Goal: Check status: Check status

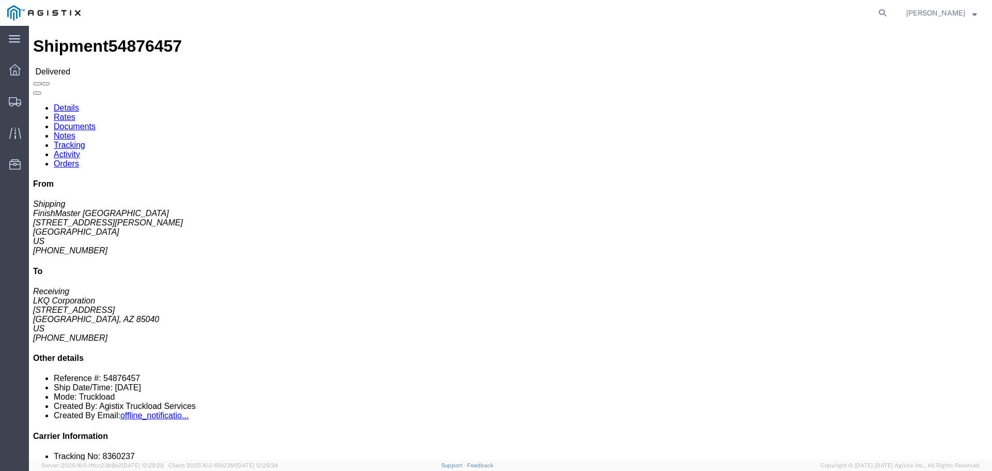
click at [892, 13] on form at bounding box center [883, 13] width 17 height 26
click at [890, 11] on icon at bounding box center [883, 13] width 14 height 14
click at [799, 14] on input "search" at bounding box center [718, 13] width 314 height 25
paste input "56477864"
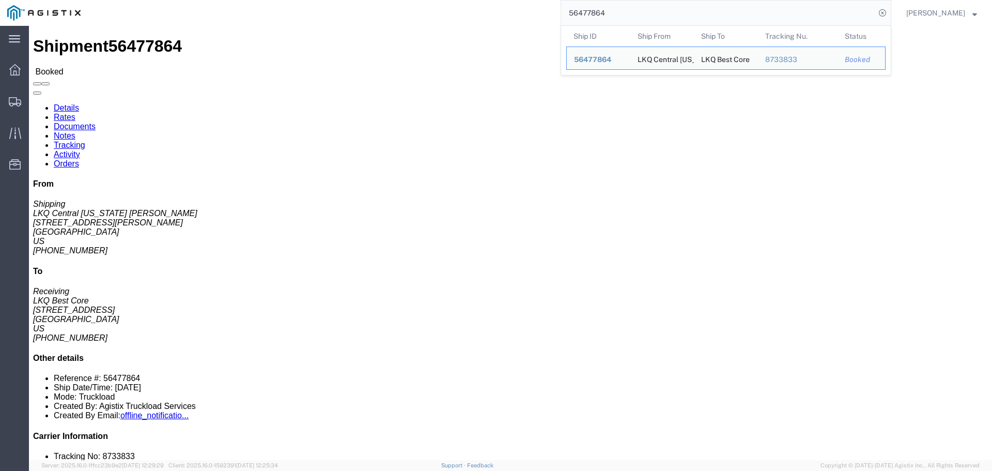
click at [600, 4] on input "56477864" at bounding box center [718, 13] width 314 height 25
paste input "42822"
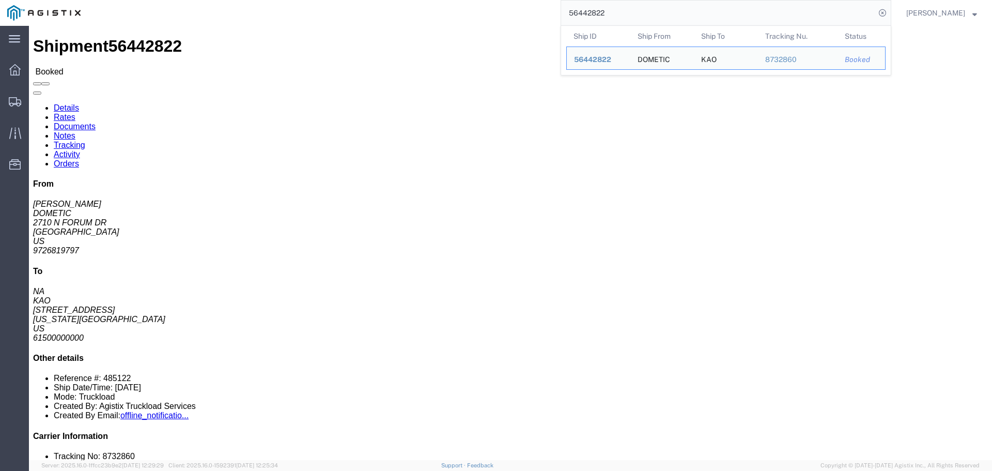
click at [626, 7] on input "56442822" at bounding box center [718, 13] width 314 height 25
paste input "38563"
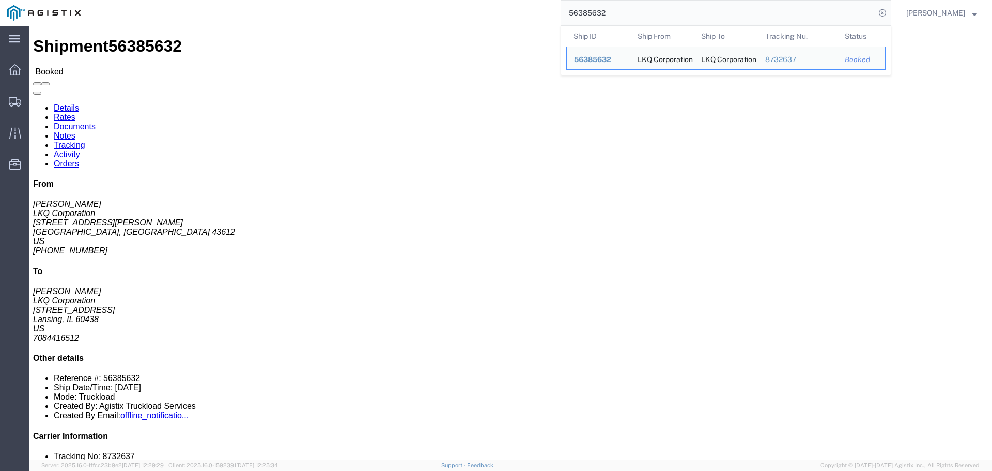
click div "Shipment Detail Ship From LKQ Corporation ([PERSON_NAME]) 1811 [STREET_ADDRESS]…"
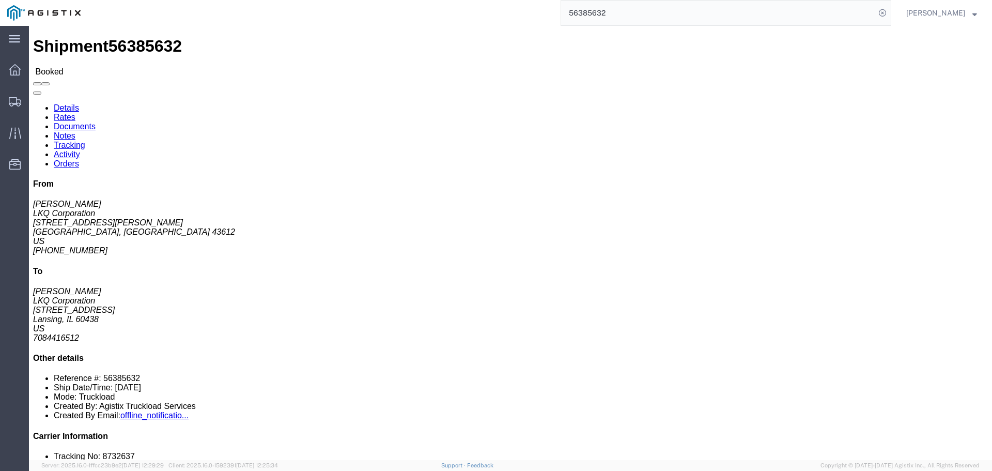
click at [626, 13] on input "56385632" at bounding box center [718, 13] width 314 height 25
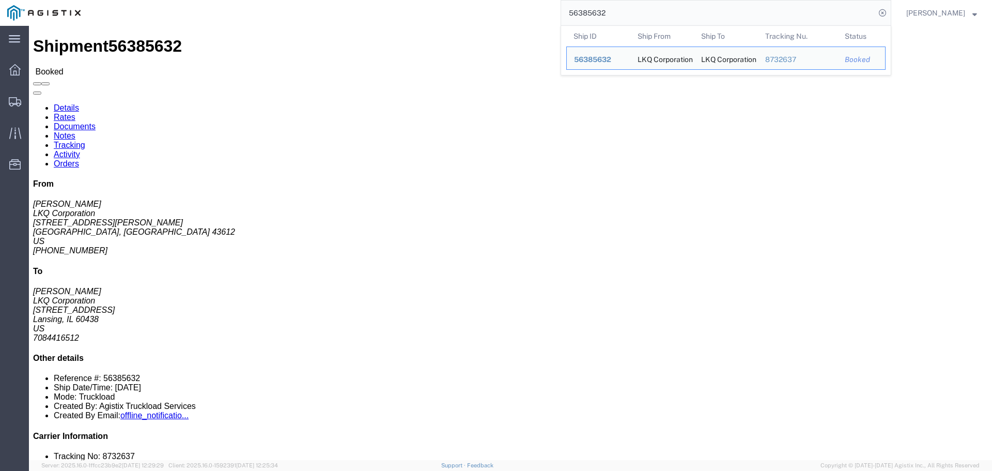
paste input "415881"
click at [608, 12] on input "56415881" at bounding box center [718, 13] width 314 height 25
paste input "194243"
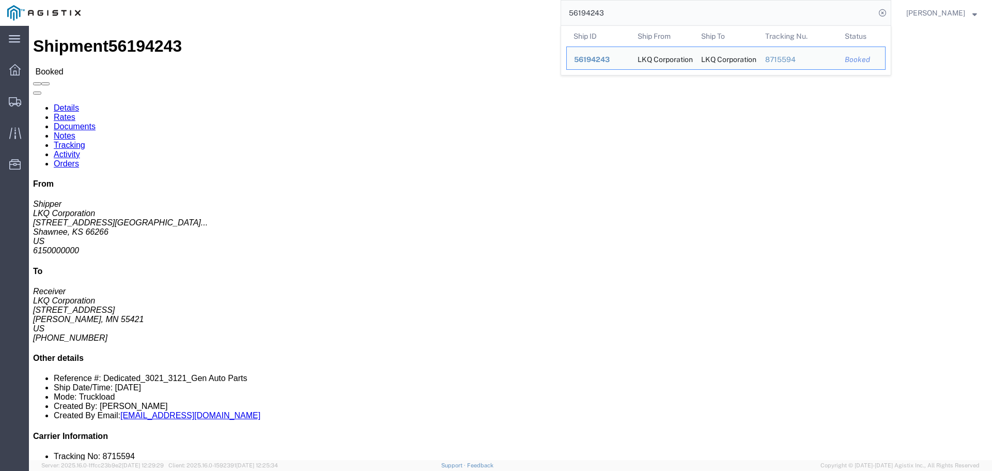
click div "Ship From LKQ Corporation (Shipper) 3021 [STREET_ADDRESS] Ship To LKQ Corporati…"
click at [616, 11] on input "56194243" at bounding box center [718, 13] width 314 height 25
paste input "455992"
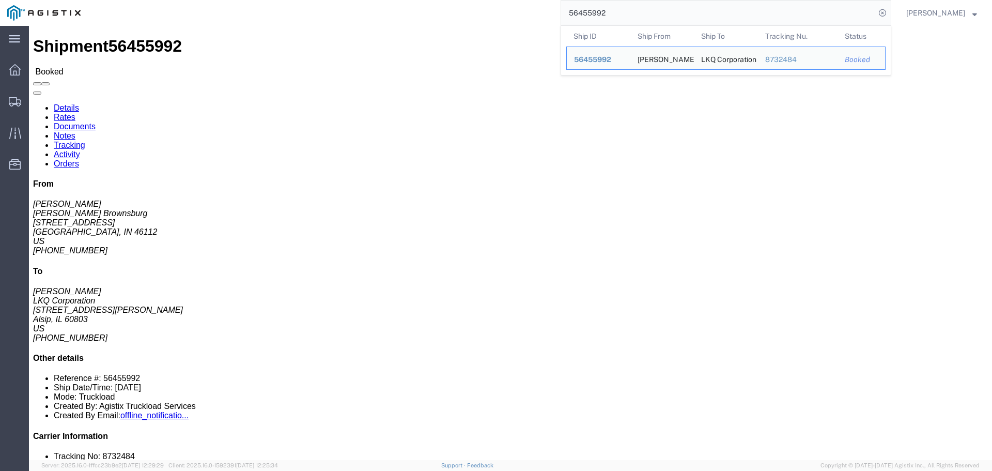
click address "LKQ Corporation ([PERSON_NAME]) [STREET_ADDRESS][PERSON_NAME] [GEOGRAPHIC_DATA]…"
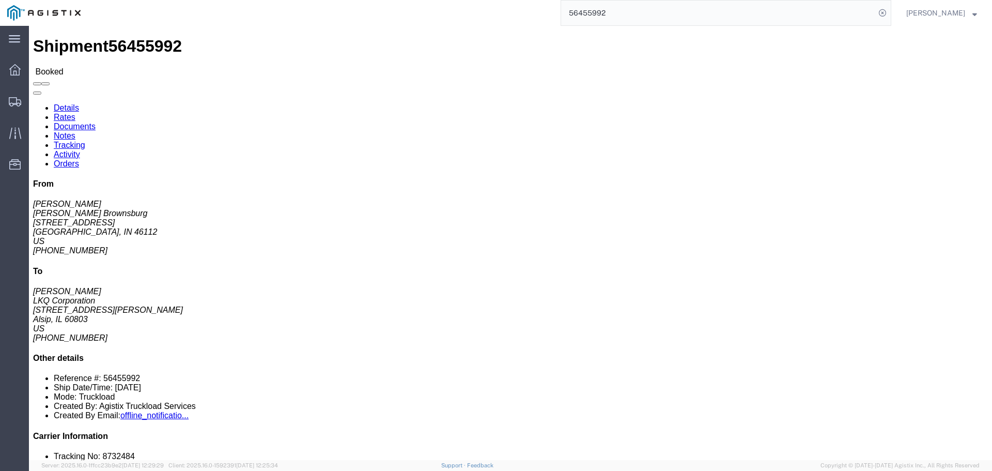
click at [670, 14] on input "56455992" at bounding box center [718, 13] width 314 height 25
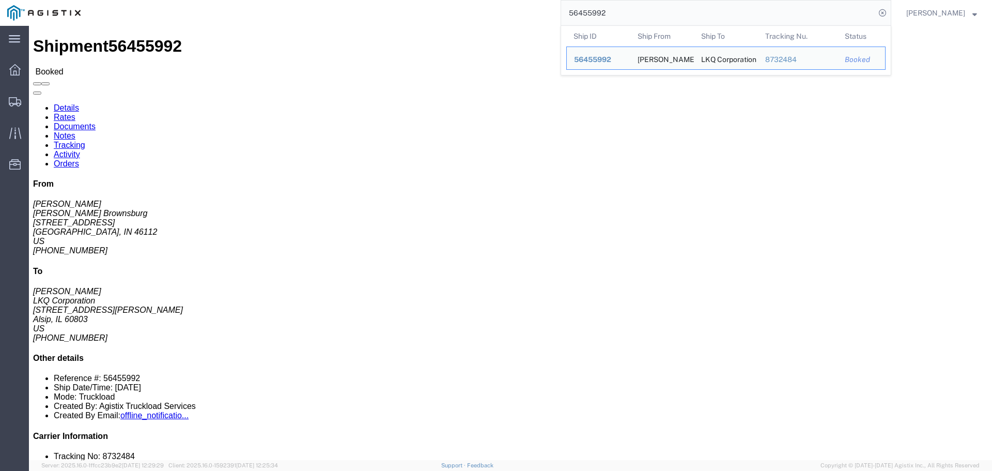
paste input "6114"
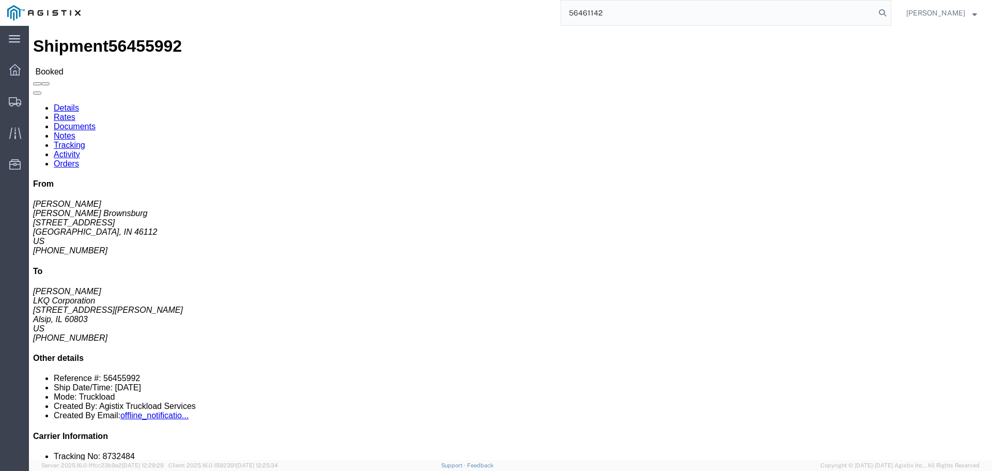
type input "56461142"
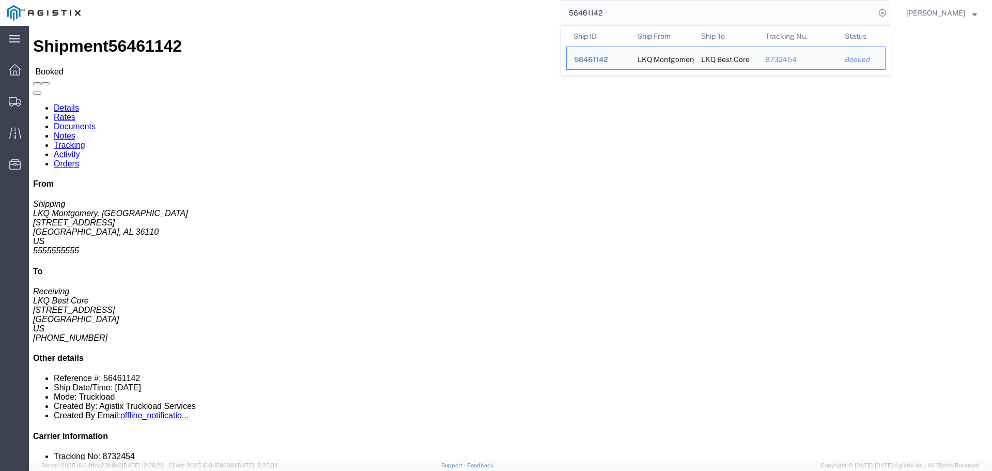
click at [643, 16] on input "56461142" at bounding box center [718, 13] width 314 height 25
